Goal: Information Seeking & Learning: Learn about a topic

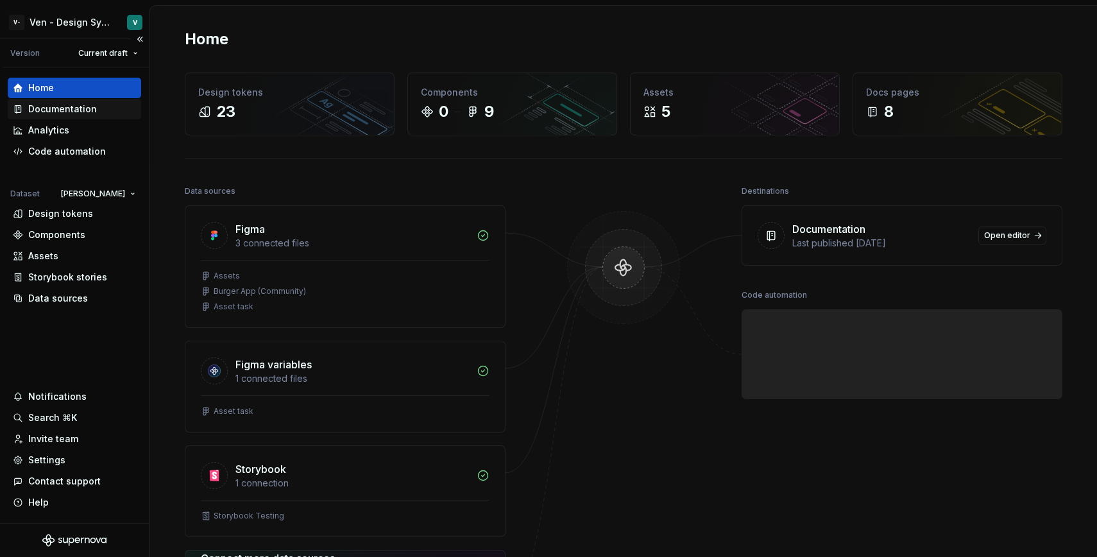
click at [78, 106] on div "Documentation" at bounding box center [62, 109] width 69 height 13
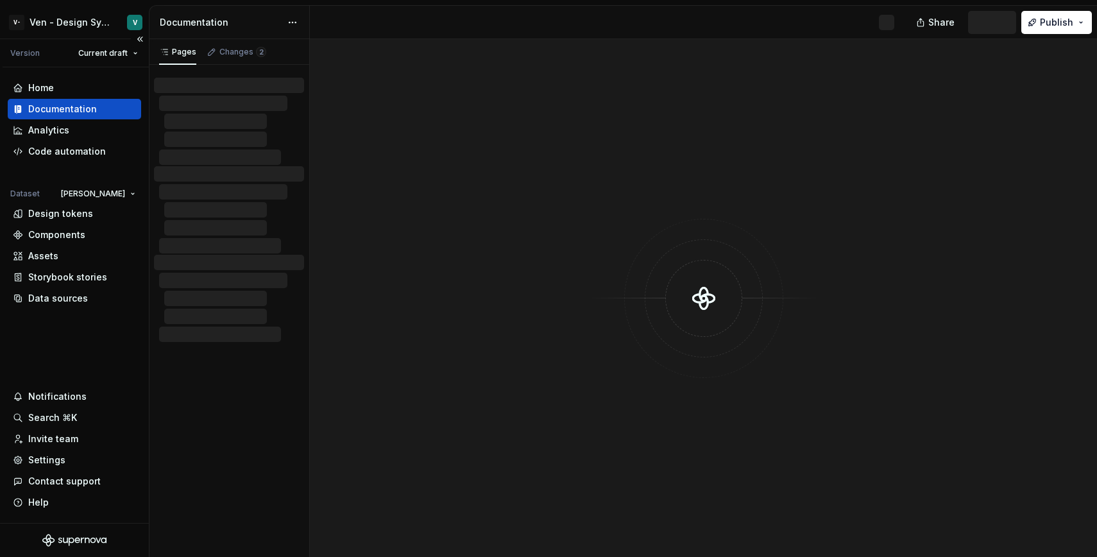
click at [78, 106] on div "Documentation" at bounding box center [62, 109] width 69 height 13
click at [741, 137] on div at bounding box center [703, 298] width 787 height 518
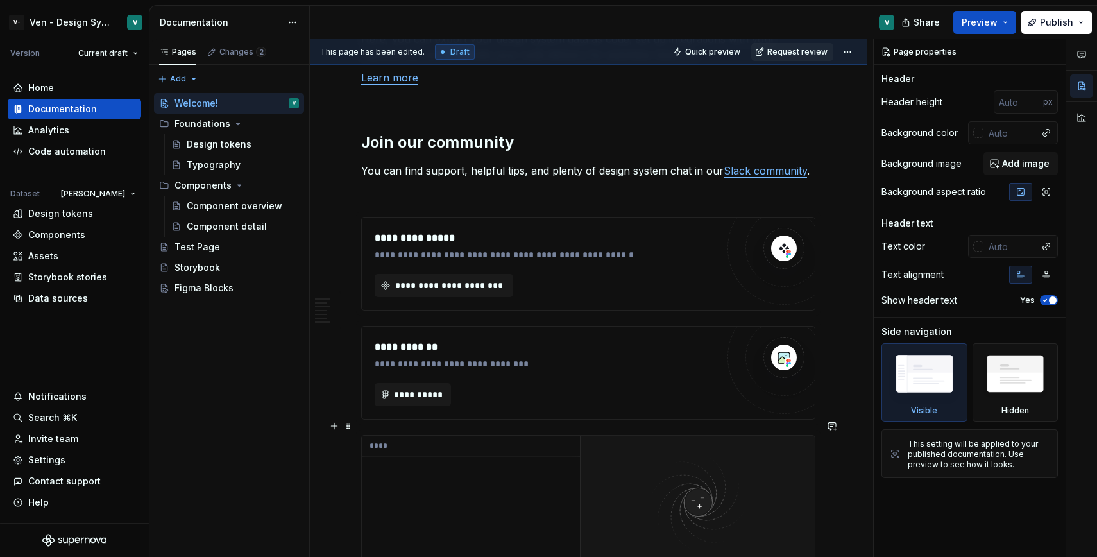
scroll to position [1821, 0]
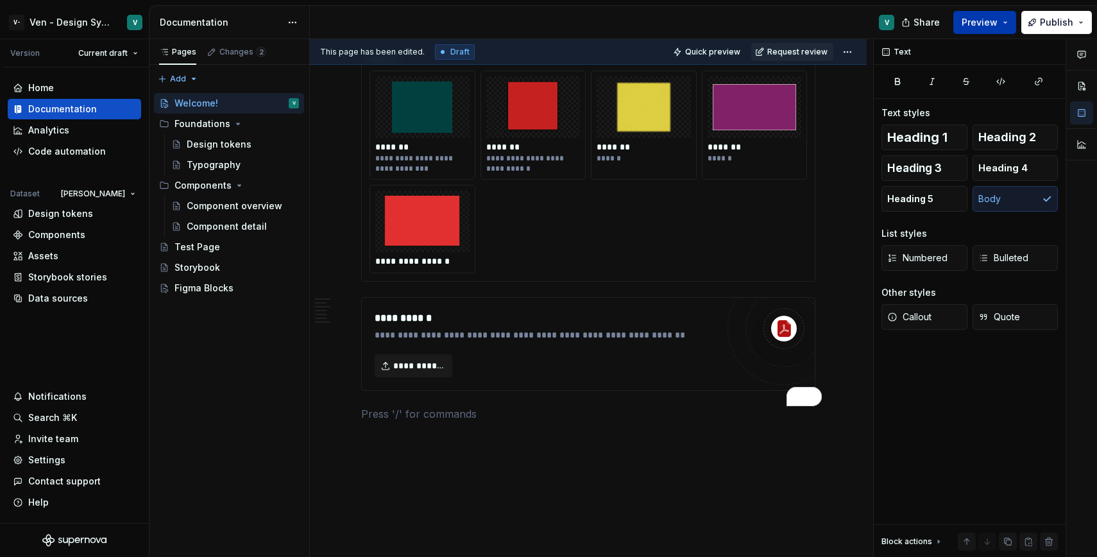
click at [986, 23] on span "Preview" at bounding box center [980, 22] width 36 height 13
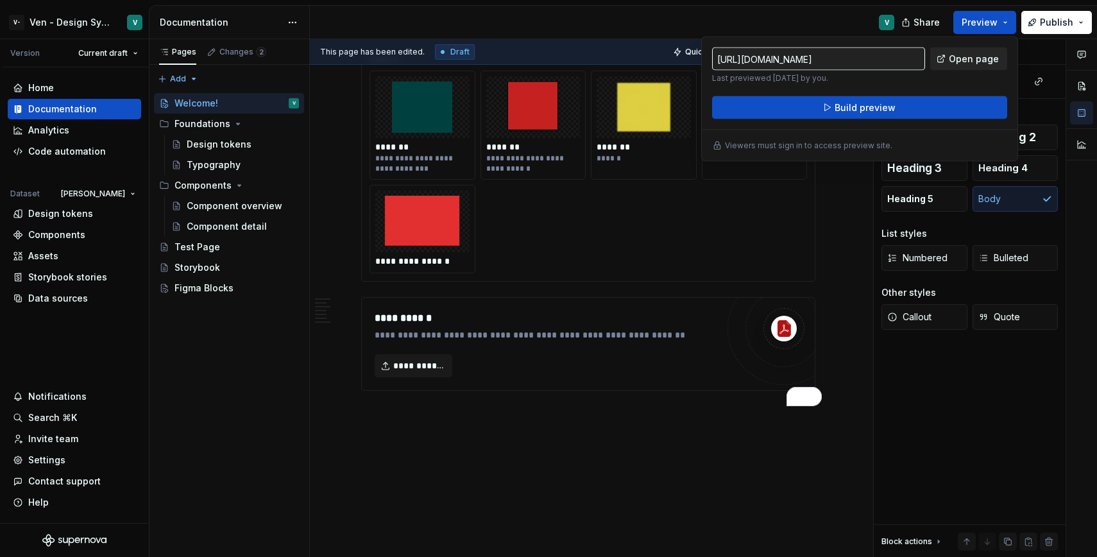
click at [965, 60] on span "Open page" at bounding box center [974, 59] width 50 height 13
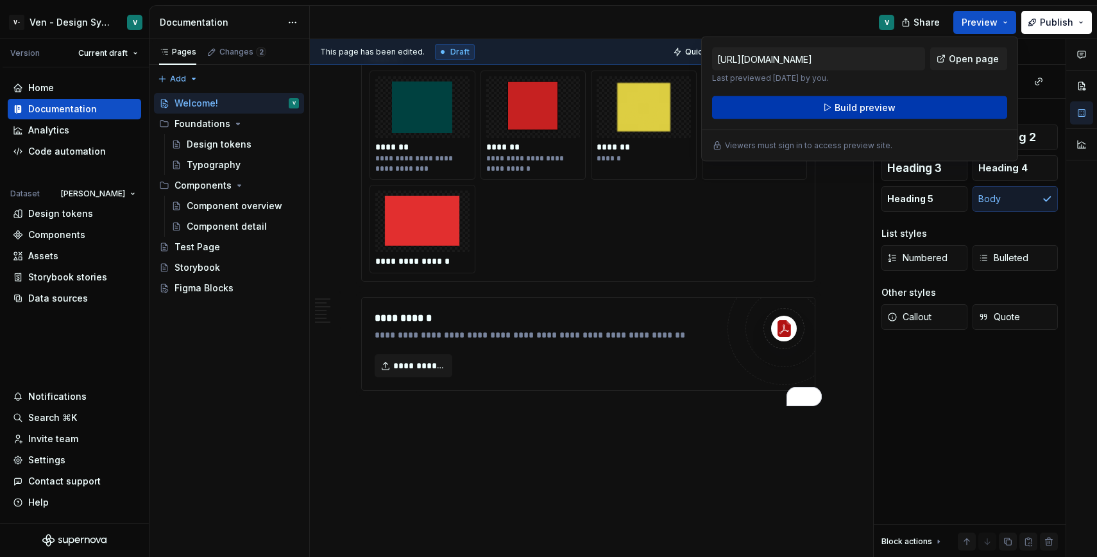
click at [904, 108] on button "Build preview" at bounding box center [859, 107] width 295 height 23
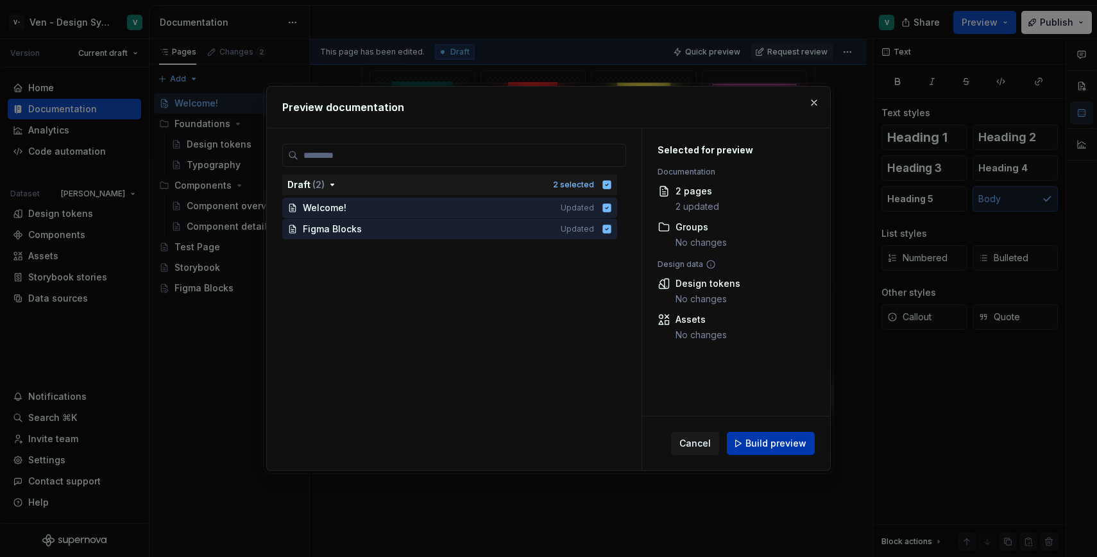
click at [787, 445] on span "Build preview" at bounding box center [776, 443] width 61 height 13
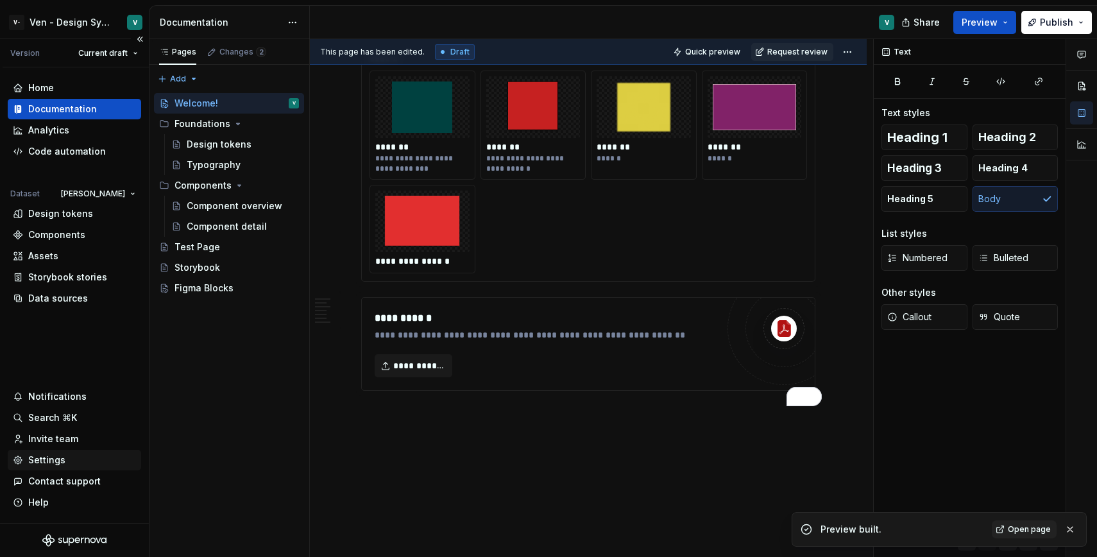
click at [76, 458] on div "Settings" at bounding box center [74, 460] width 123 height 13
type textarea "*"
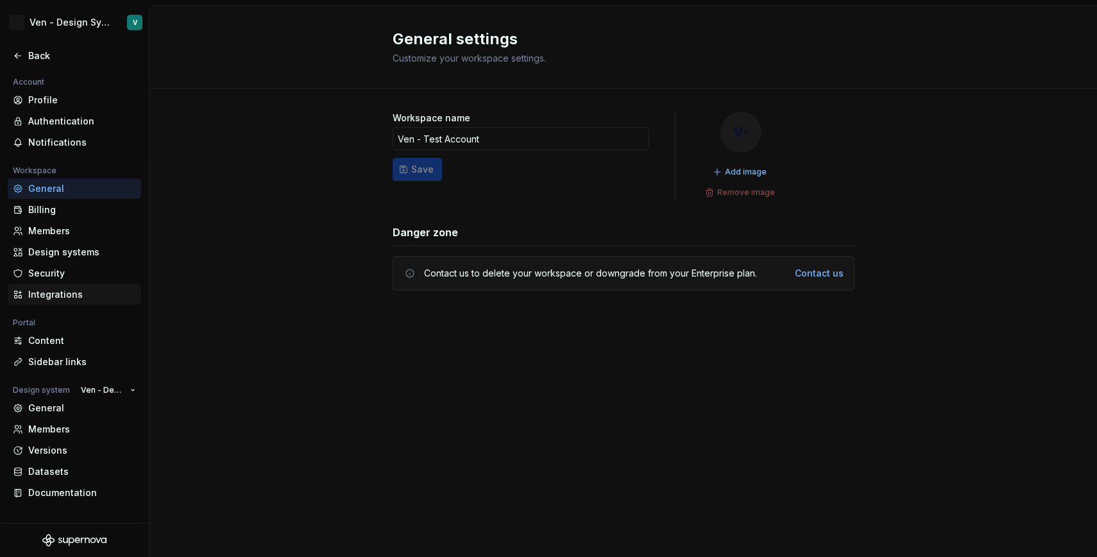
click at [78, 294] on div "Integrations" at bounding box center [82, 294] width 108 height 13
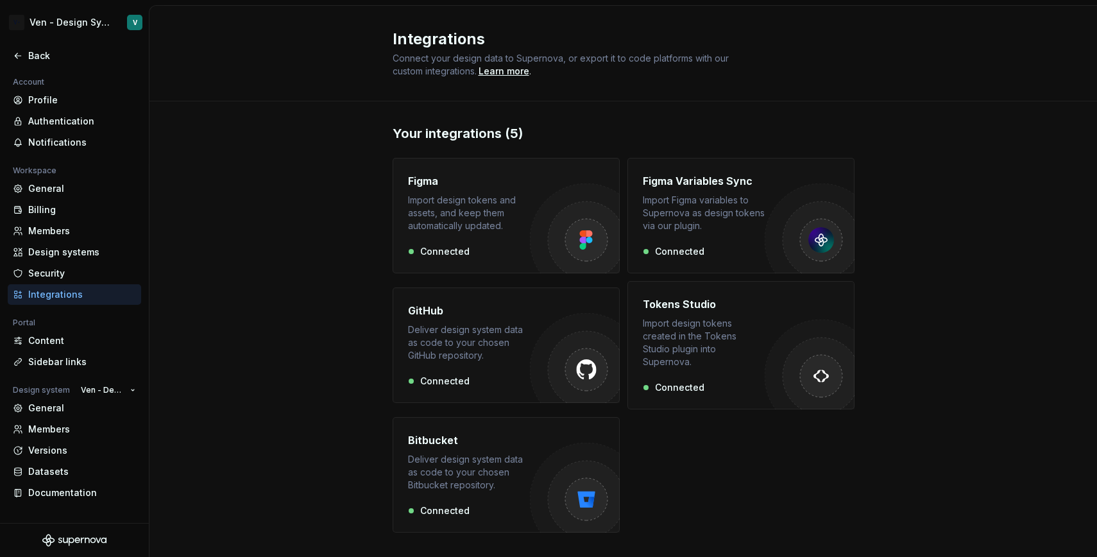
click at [542, 221] on img "button" at bounding box center [575, 229] width 90 height 90
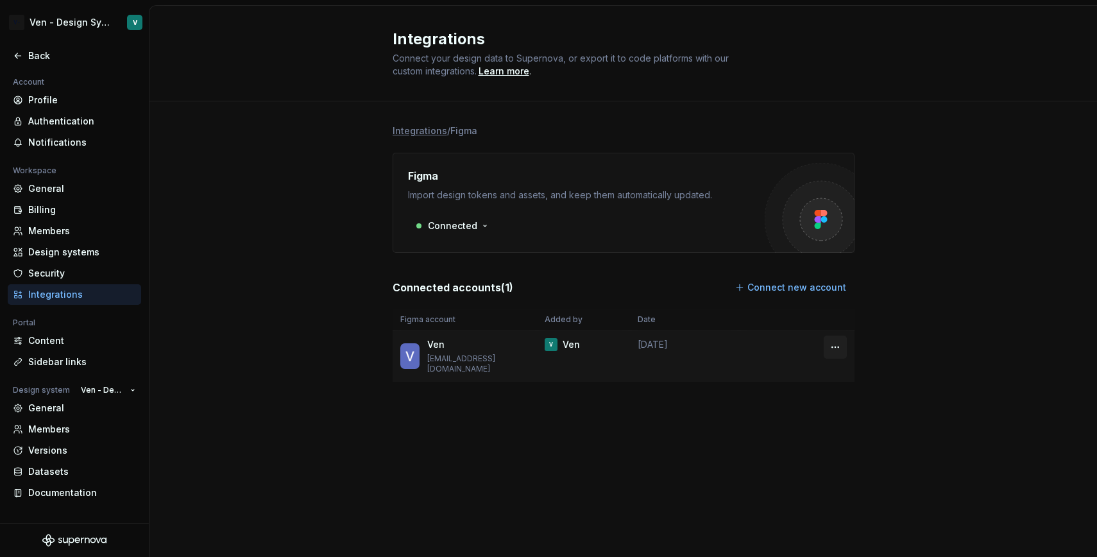
click at [837, 348] on html "V- Ven - Design System Test V Back Account Profile Authentication Notifications…" at bounding box center [548, 278] width 1097 height 557
click at [289, 289] on html "V- Ven - Design System Test V Back Account Profile Authentication Notifications…" at bounding box center [548, 278] width 1097 height 557
click at [832, 347] on html "V- Ven - Design System Test V Back Account Profile Authentication Notifications…" at bounding box center [548, 278] width 1097 height 557
